Goal: Check status: Check status

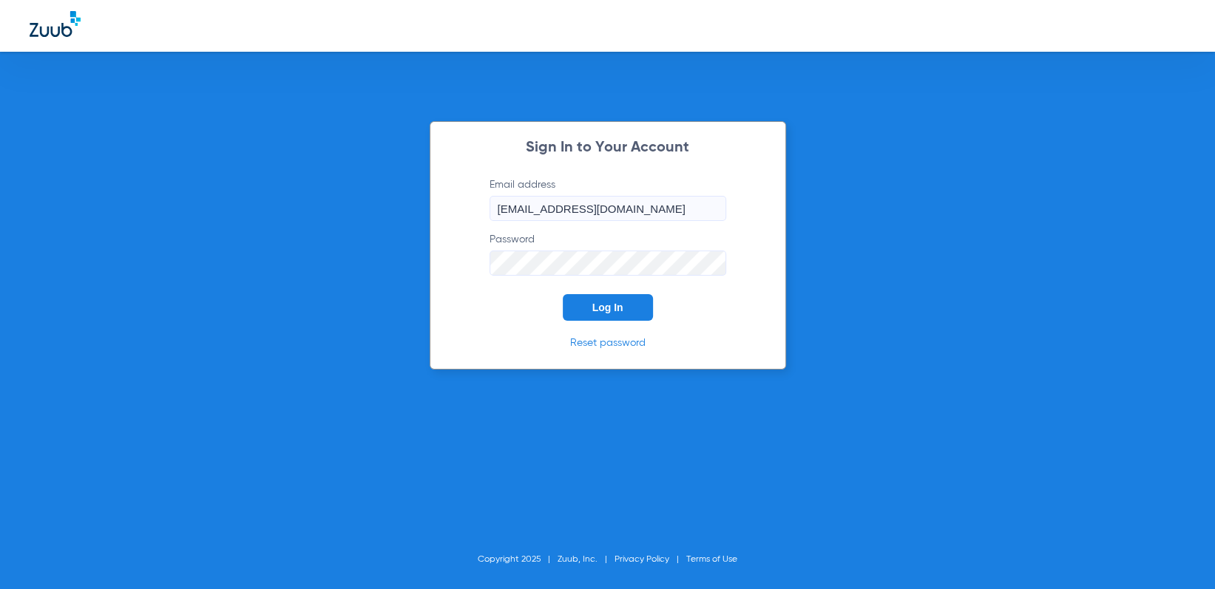
click at [634, 309] on button "Log In" at bounding box center [608, 307] width 90 height 27
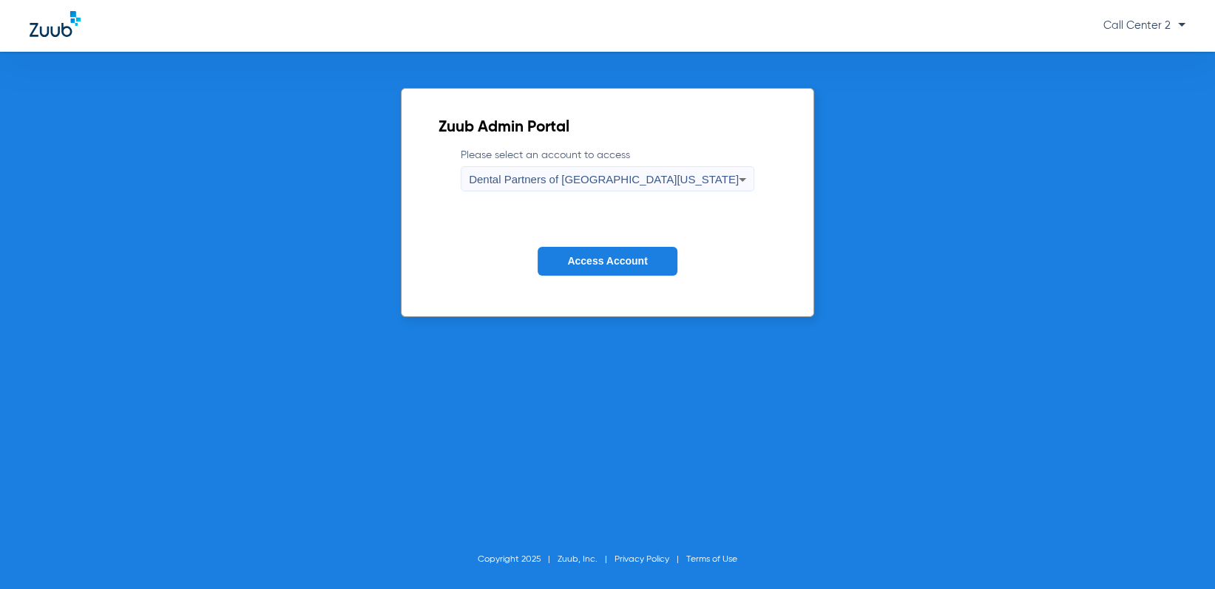
click at [645, 173] on div "Dental Partners of [GEOGRAPHIC_DATA][US_STATE]" at bounding box center [604, 179] width 270 height 25
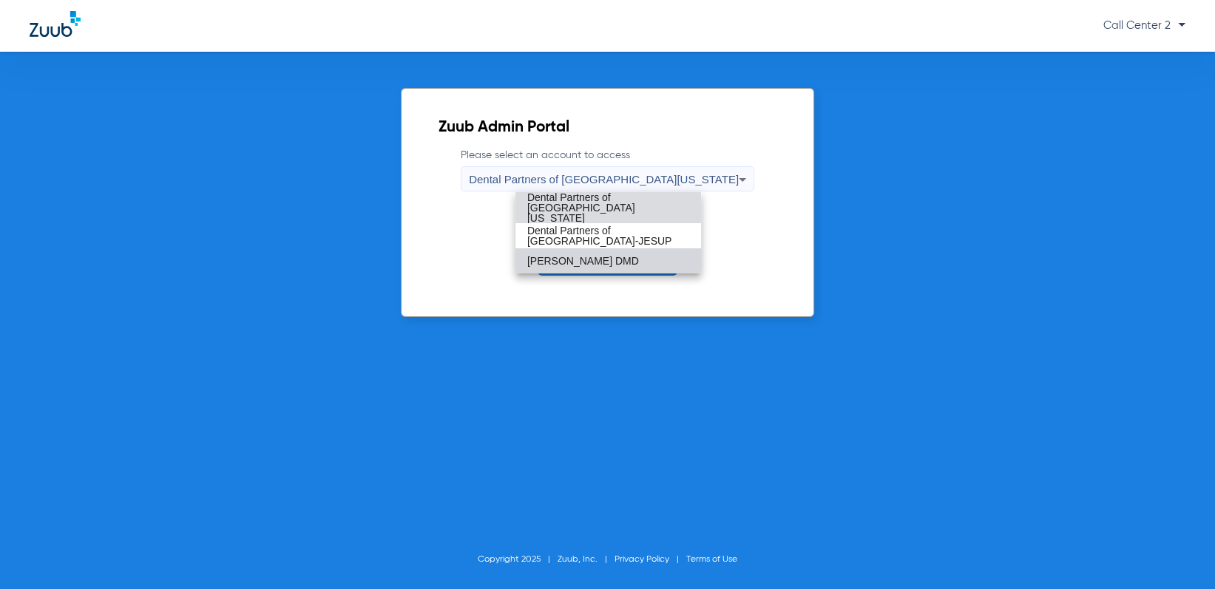
click at [620, 252] on mat-option "[PERSON_NAME] DMD" at bounding box center [608, 260] width 186 height 25
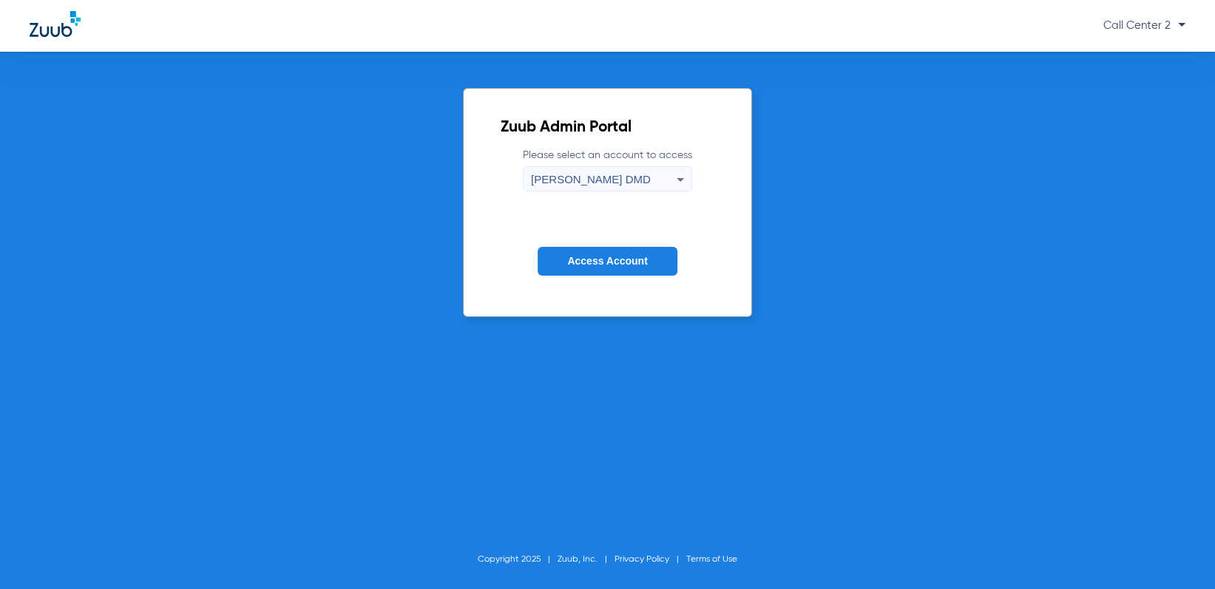
click at [623, 262] on span "Access Account" at bounding box center [607, 261] width 80 height 12
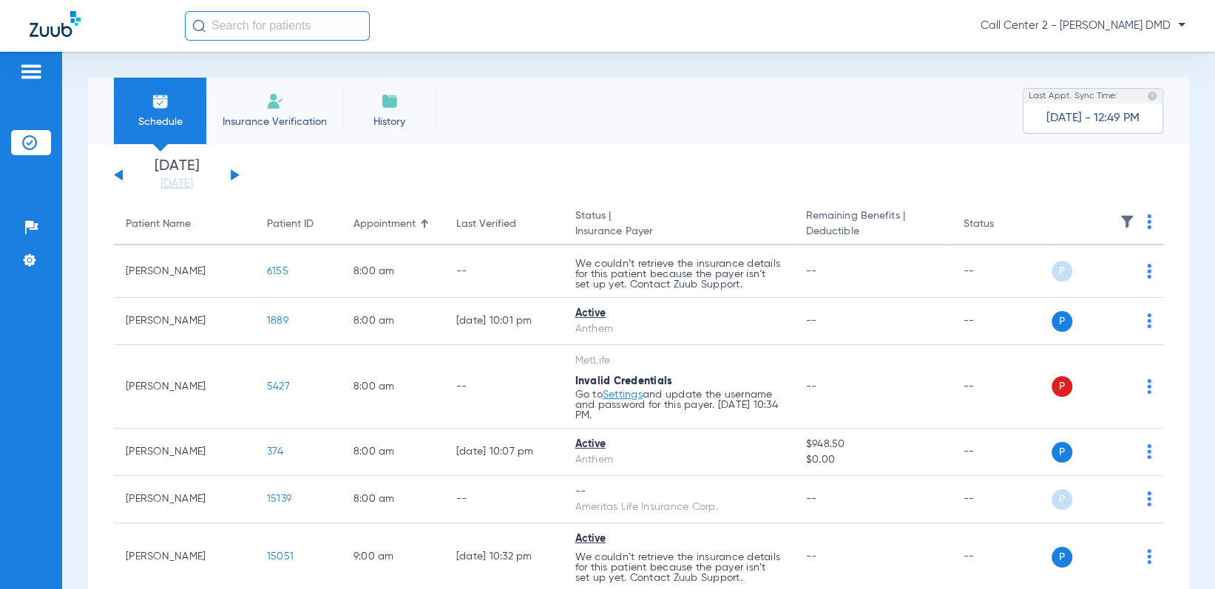
click at [308, 111] on li "Insurance Verification" at bounding box center [274, 111] width 137 height 67
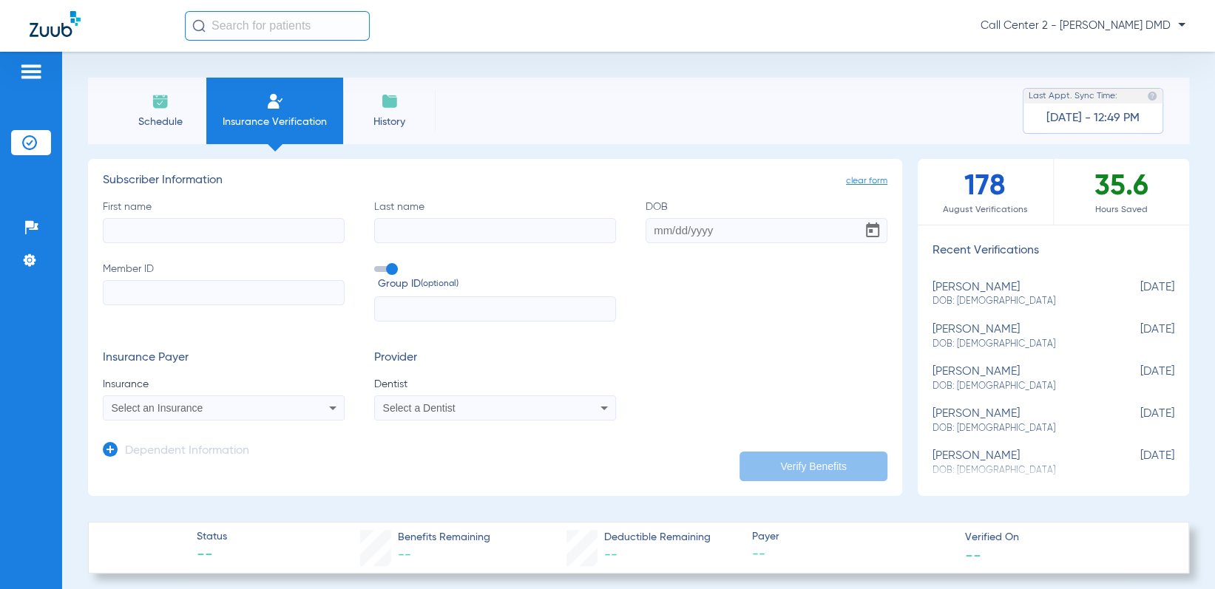
click at [1006, 283] on div "[PERSON_NAME] DOB: [DEMOGRAPHIC_DATA]" at bounding box center [1016, 294] width 168 height 27
type input "[PERSON_NAME]"
type input "[DATE]"
type input "SI803972513"
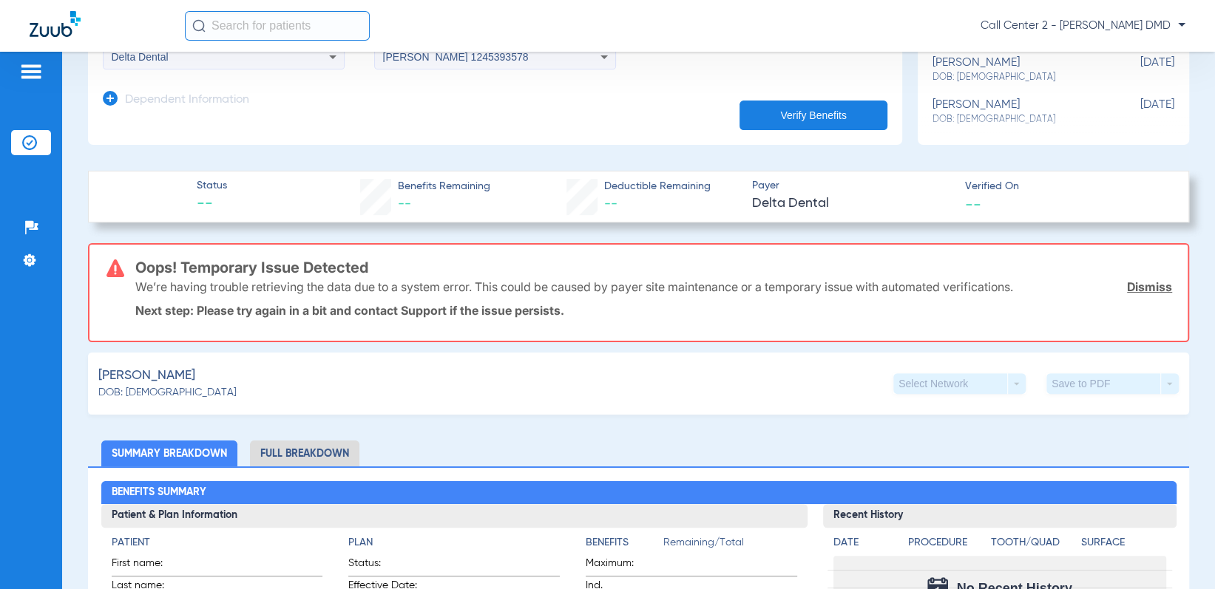
scroll to position [74, 0]
